Goal: Complete application form

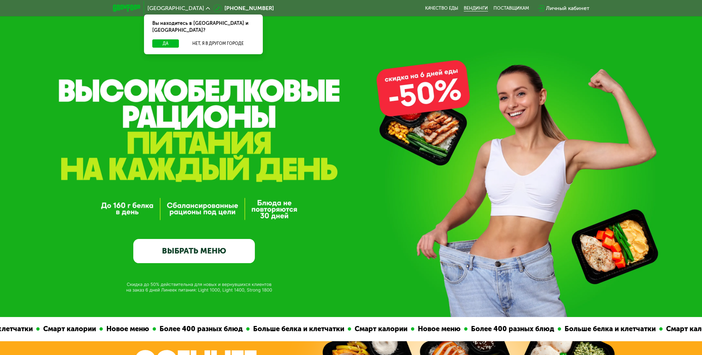
click at [472, 9] on link "Вендинги" at bounding box center [476, 9] width 24 height 6
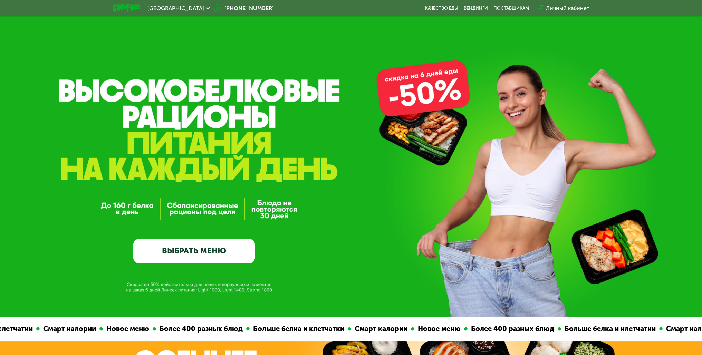
click at [515, 8] on div "поставщикам" at bounding box center [512, 9] width 36 height 6
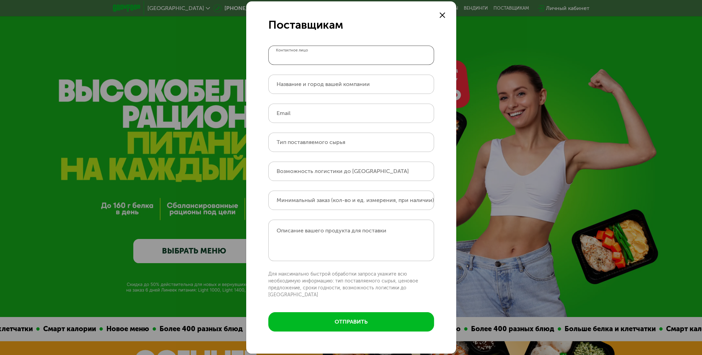
click at [345, 59] on input "Контактное лицо" at bounding box center [351, 55] width 166 height 19
type input "**********"
click at [360, 147] on input "Тип поставляемого сырья" at bounding box center [351, 142] width 166 height 19
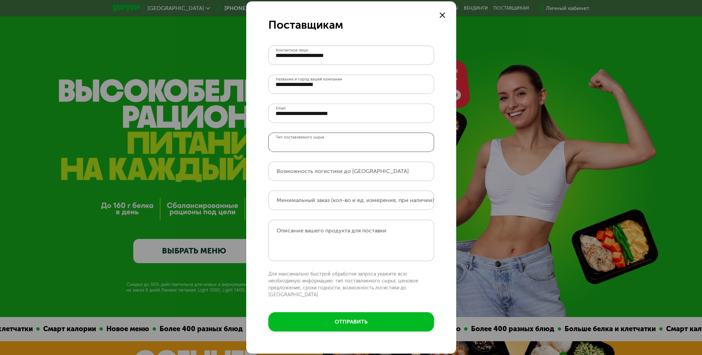
click at [360, 147] on input "Тип поставляемого сырья" at bounding box center [351, 142] width 166 height 19
type input "**********"
click at [406, 173] on input "Возможность логистики до [GEOGRAPHIC_DATA]" at bounding box center [351, 171] width 166 height 19
type input "*"
type input "**"
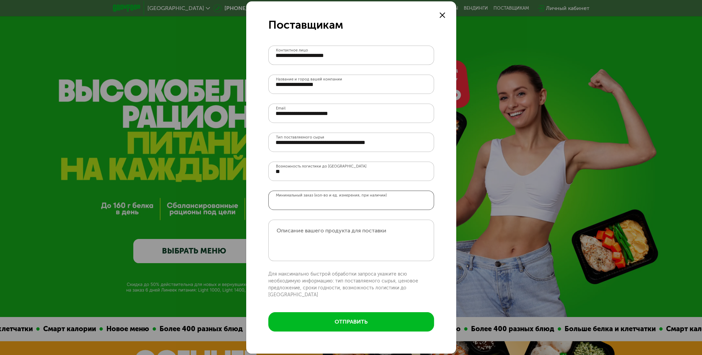
click at [390, 208] on input "Минимальный заказ (кол-во и ед. измерения, при наличии)" at bounding box center [351, 200] width 166 height 19
click at [372, 231] on label "Описание вашего продукта для поставки" at bounding box center [332, 230] width 110 height 7
click at [372, 231] on textarea "Описание вашего продукта для поставки" at bounding box center [351, 240] width 166 height 41
click at [305, 234] on textarea "Описание вашего продукта для поставки" at bounding box center [351, 240] width 166 height 41
paste textarea "**********"
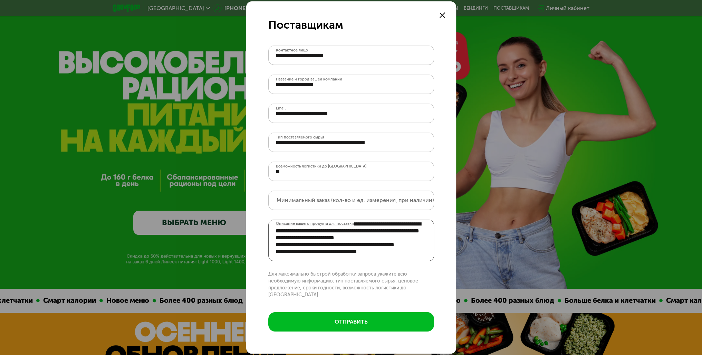
scroll to position [69, 0]
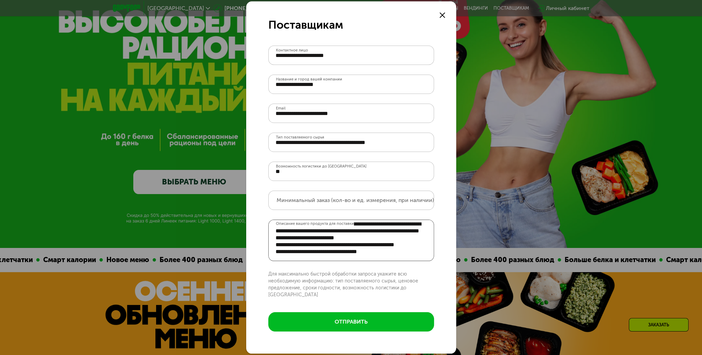
drag, startPoint x: 336, startPoint y: 247, endPoint x: 275, endPoint y: 242, distance: 61.3
click at [275, 242] on textarea "Описание вашего продукта для поставки" at bounding box center [351, 240] width 166 height 41
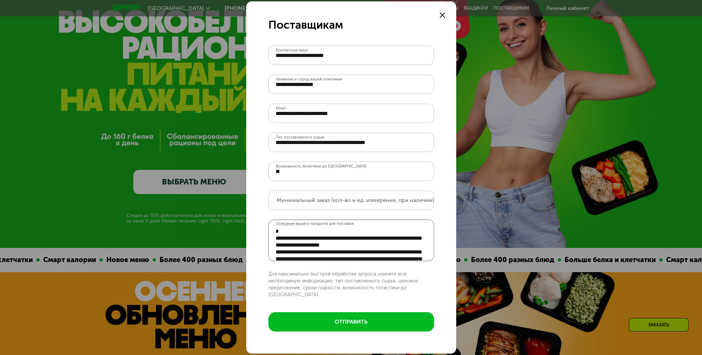
scroll to position [0, 0]
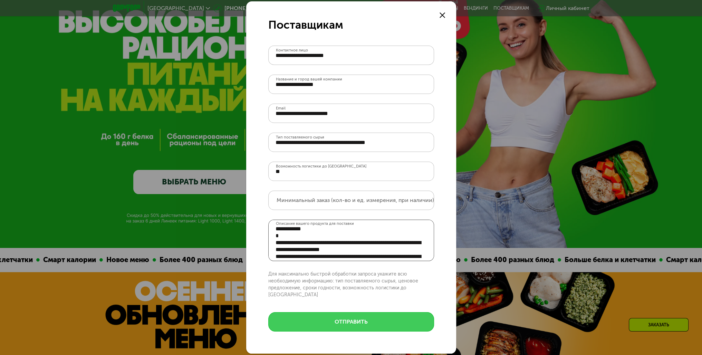
type textarea "**********"
click at [369, 322] on button "отправить" at bounding box center [351, 321] width 166 height 19
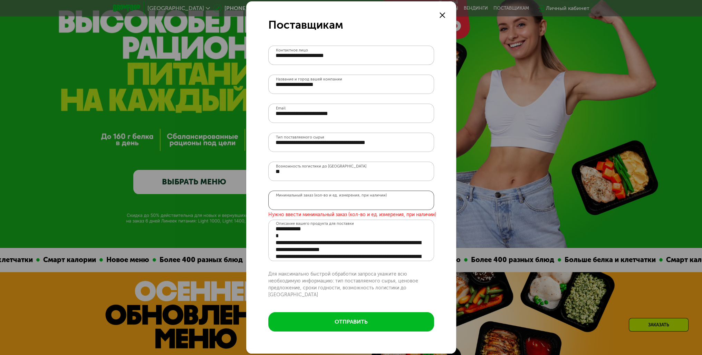
click at [376, 207] on input "Минимальный заказ (кол-во и ед. измерения, при наличии)" at bounding box center [351, 200] width 166 height 19
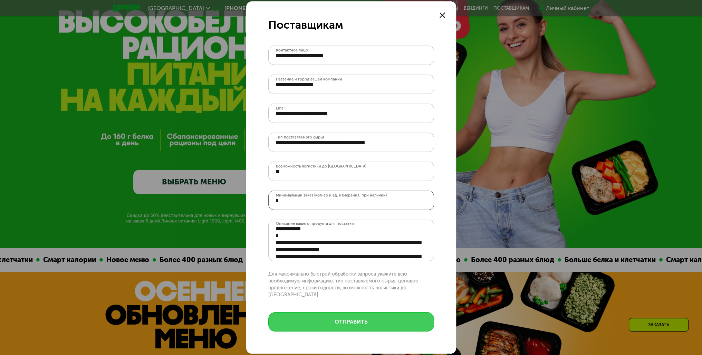
type input "*"
click at [345, 320] on button "отправить" at bounding box center [351, 321] width 166 height 19
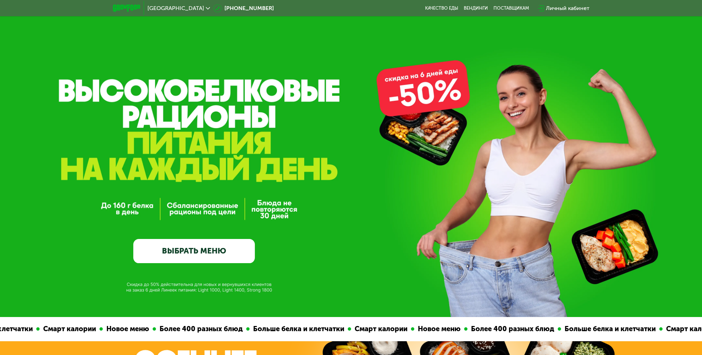
click at [206, 8] on icon at bounding box center [208, 8] width 4 height 4
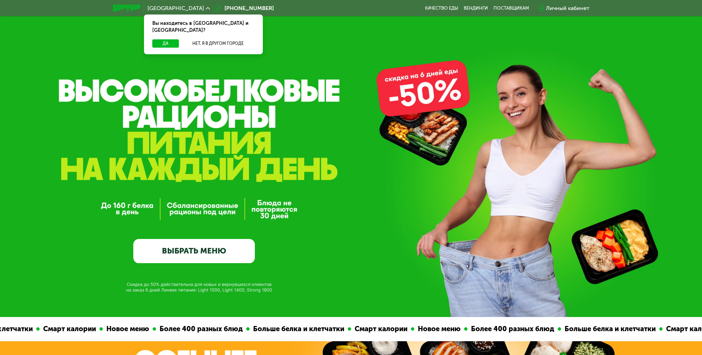
click at [206, 8] on icon at bounding box center [208, 8] width 4 height 4
